Goal: Navigation & Orientation: Find specific page/section

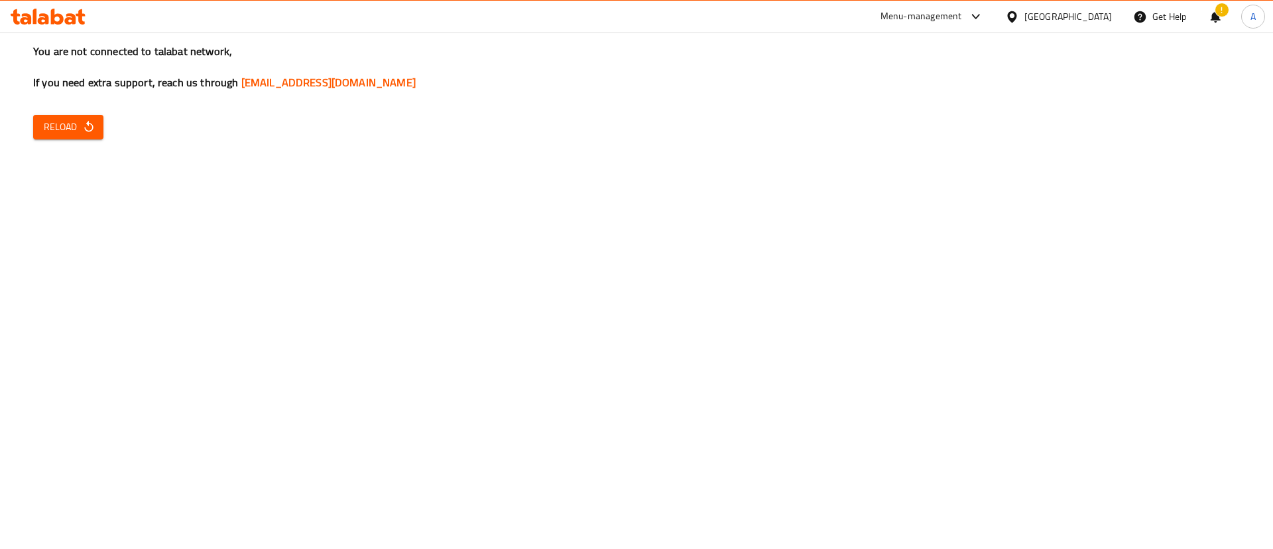
click at [52, 125] on span "Reload" at bounding box center [68, 127] width 49 height 17
click at [69, 119] on span "Reload" at bounding box center [68, 127] width 49 height 17
click at [54, 131] on span "Reload" at bounding box center [68, 127] width 49 height 17
click at [95, 133] on icon "button" at bounding box center [88, 126] width 13 height 13
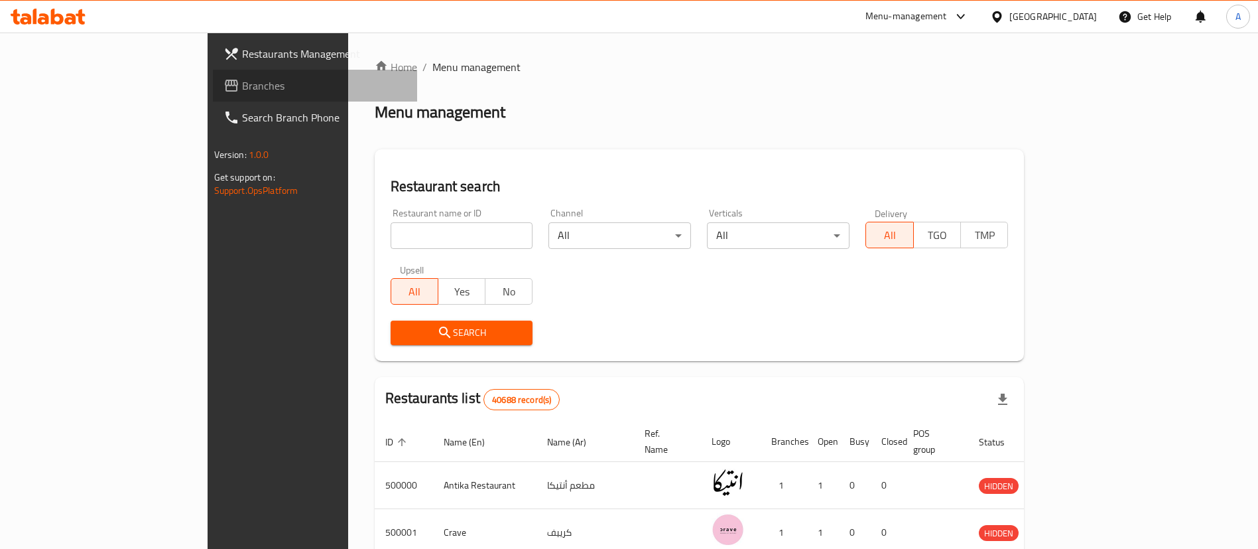
click at [242, 87] on span "Branches" at bounding box center [324, 86] width 165 height 16
